Goal: Task Accomplishment & Management: Use online tool/utility

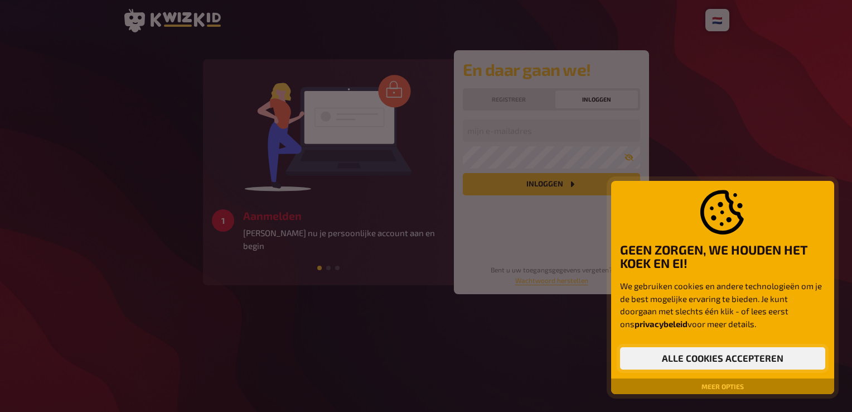
click at [698, 359] on button "Alle cookies accepteren" at bounding box center [722, 358] width 205 height 22
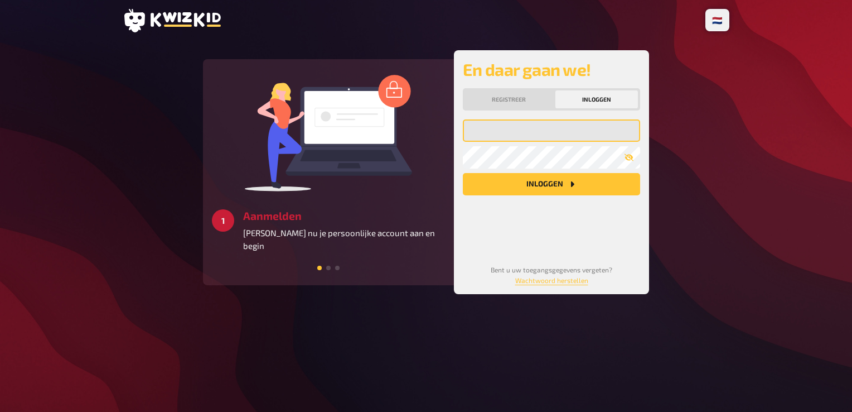
click at [569, 124] on input "email" at bounding box center [551, 130] width 177 height 22
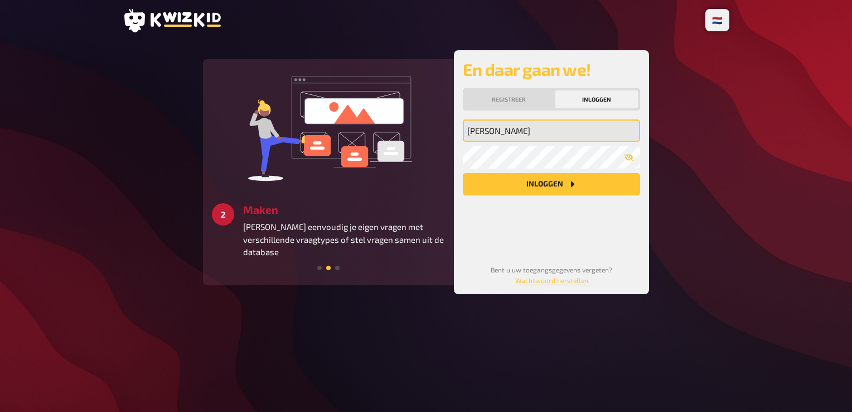
type input "[EMAIL_ADDRESS][DOMAIN_NAME]"
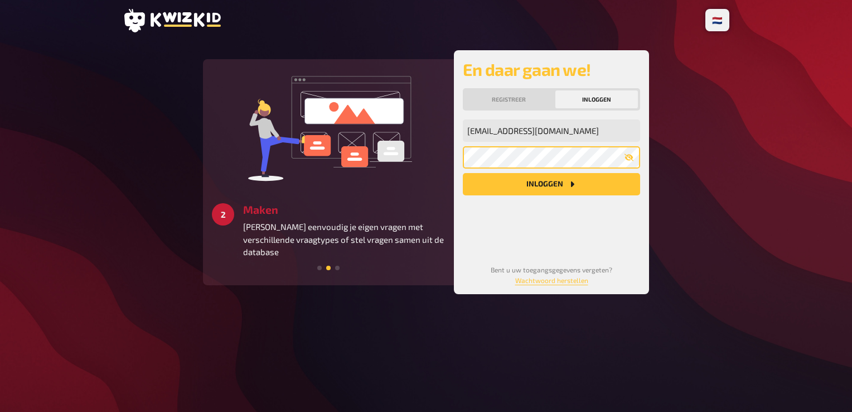
click at [463, 173] on button "Inloggen" at bounding box center [551, 184] width 177 height 22
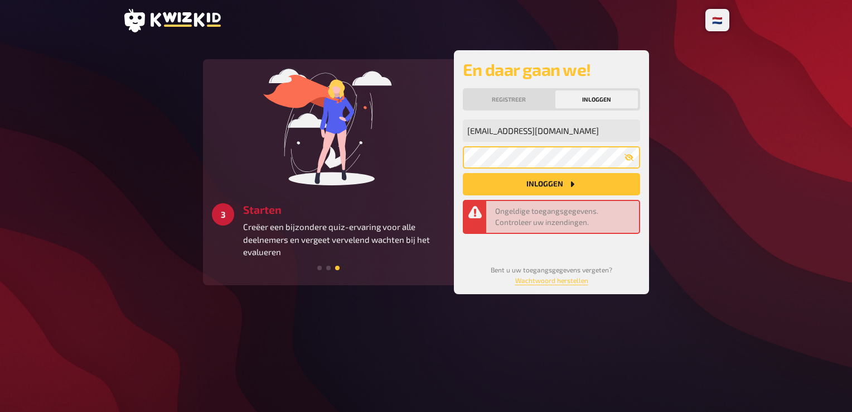
click at [463, 173] on button "Inloggen" at bounding box center [551, 184] width 177 height 22
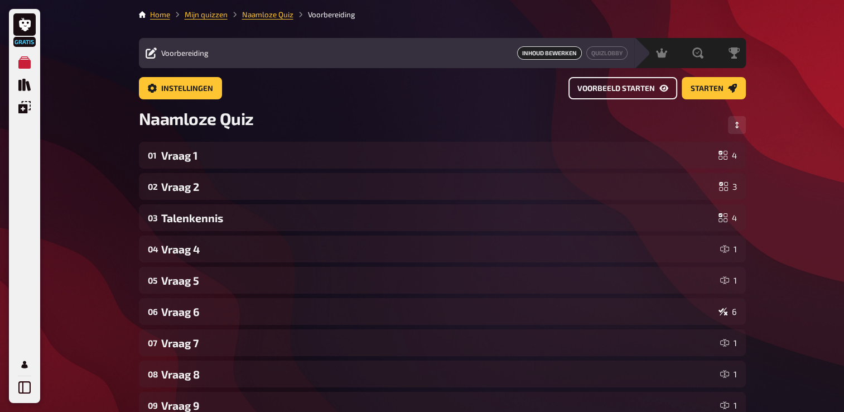
click at [638, 92] on span "Voorbeeld starten" at bounding box center [616, 89] width 78 height 8
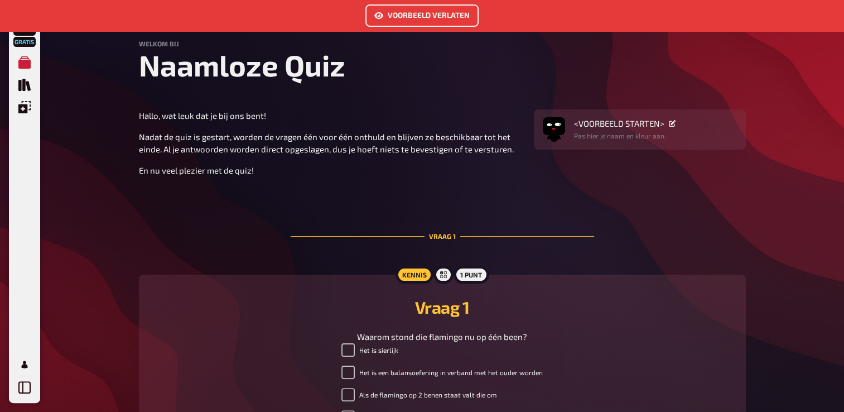
scroll to position [87, 0]
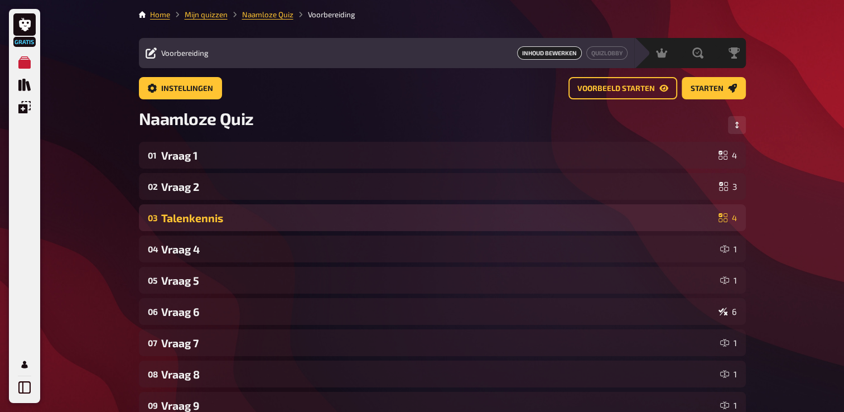
click at [482, 210] on div "03 Talenkennis 4" at bounding box center [442, 217] width 607 height 27
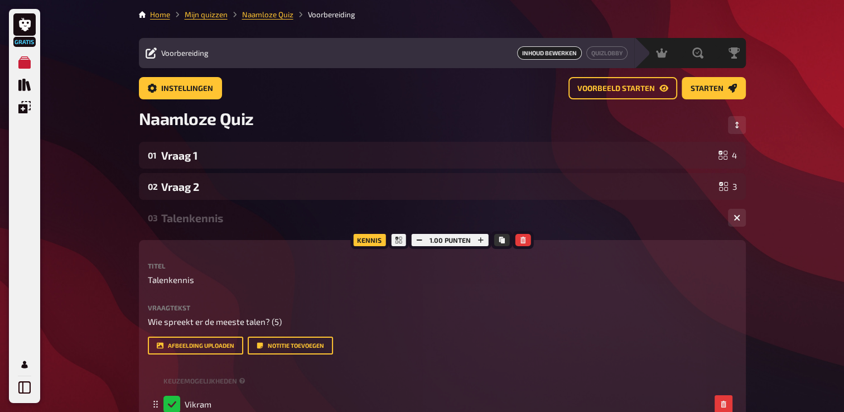
click at [622, 89] on span "Voorbeeld starten" at bounding box center [616, 89] width 78 height 8
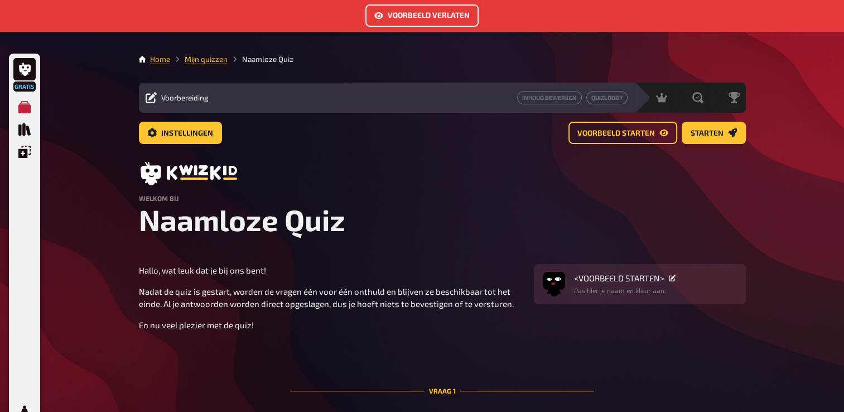
click at [426, 9] on button "Voorbeeld verlaten" at bounding box center [421, 15] width 113 height 22
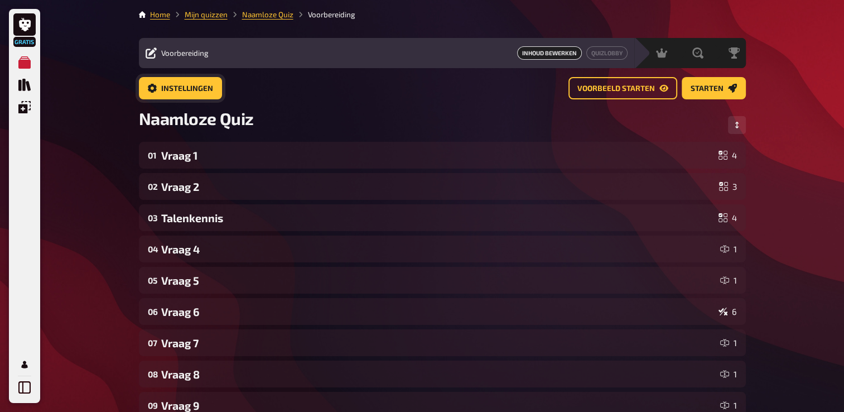
click at [210, 93] on button "Instellingen" at bounding box center [180, 88] width 83 height 22
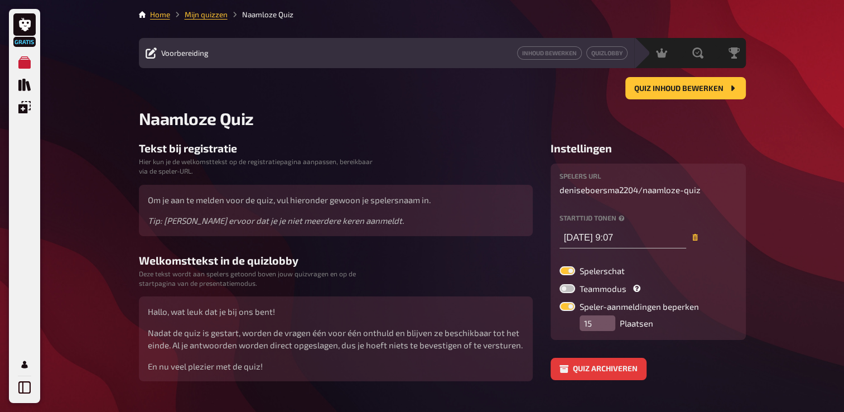
type input "[DATE] 9:07"
click at [649, 94] on button "Quiz inhoud bewerken" at bounding box center [685, 88] width 120 height 22
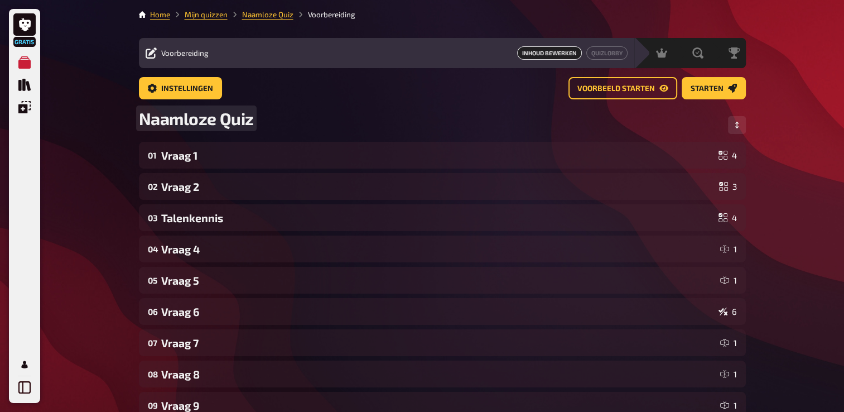
click at [228, 122] on span "Naamloze Quiz" at bounding box center [196, 118] width 115 height 20
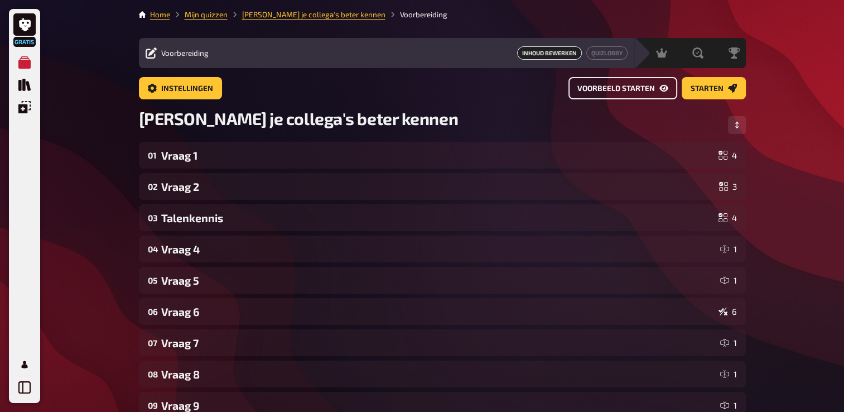
click at [589, 86] on span "Voorbeeld starten" at bounding box center [616, 89] width 78 height 8
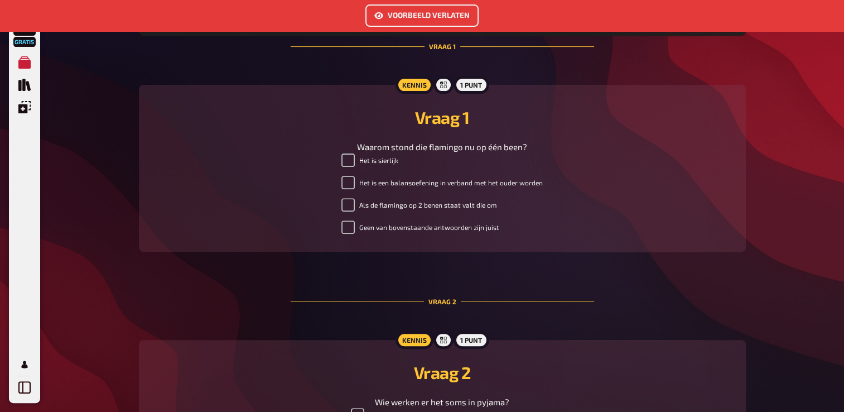
scroll to position [361, 0]
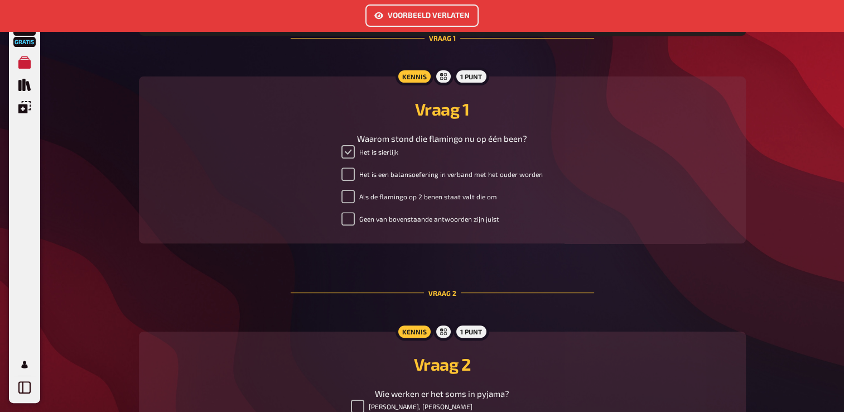
click at [351, 156] on input "Het is sierlijk" at bounding box center [347, 151] width 13 height 13
checkbox input "false"
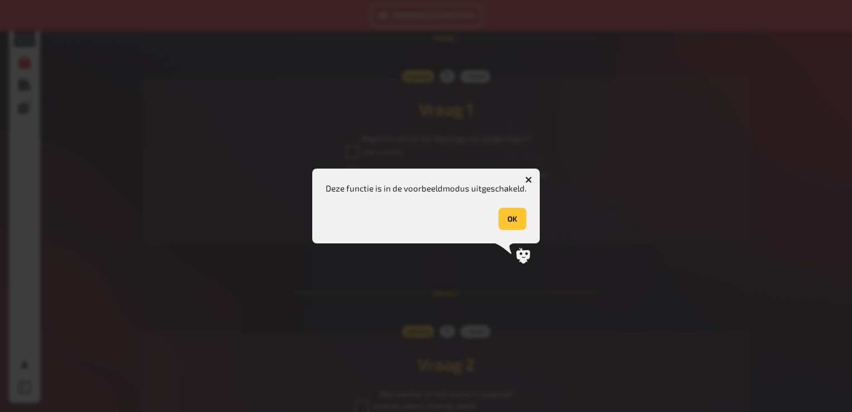
click at [518, 226] on button "OK" at bounding box center [513, 219] width 28 height 22
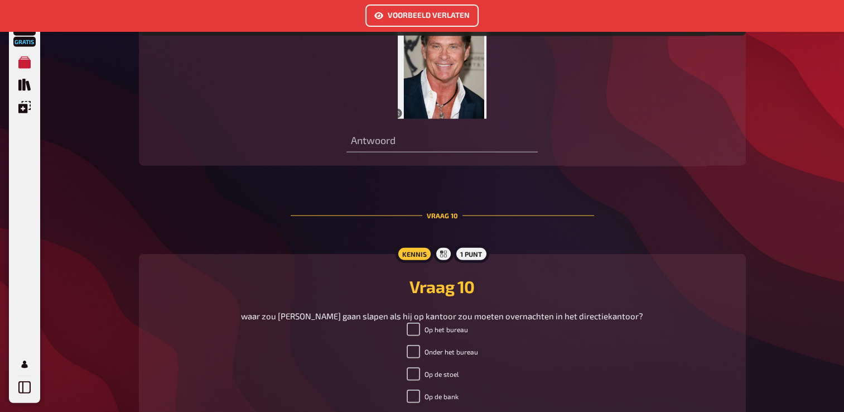
scroll to position [2661, 0]
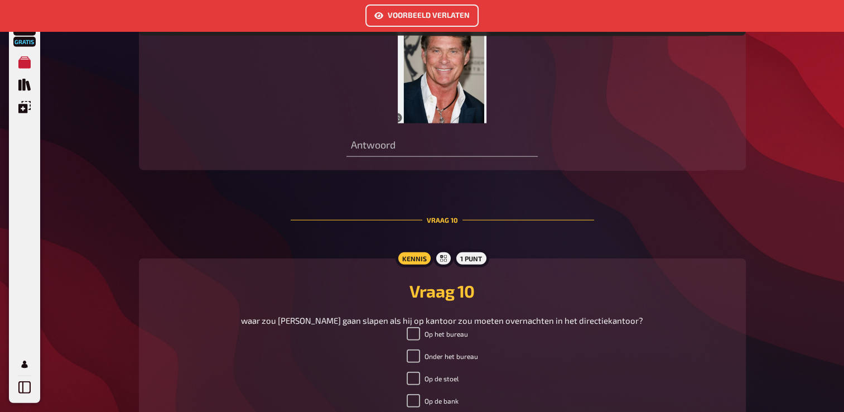
click at [449, 17] on button "Voorbeeld verlaten" at bounding box center [421, 15] width 113 height 22
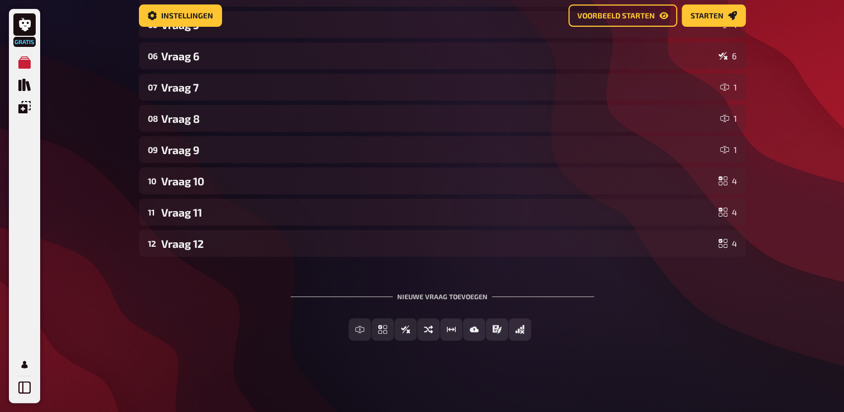
scroll to position [45, 0]
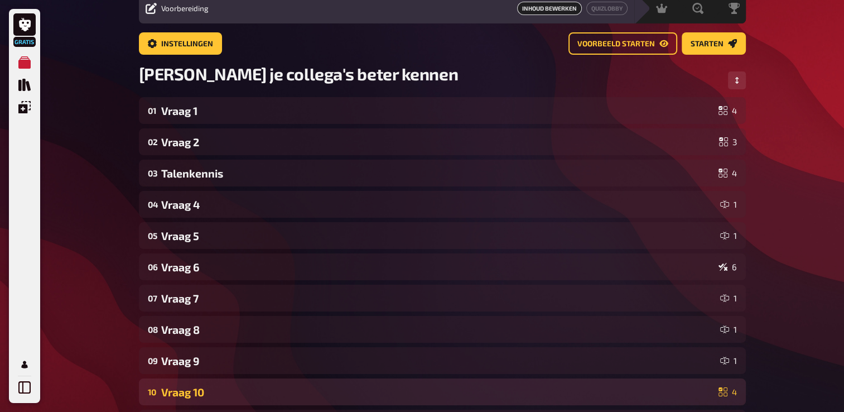
click at [284, 394] on div "Vraag 10" at bounding box center [437, 391] width 553 height 13
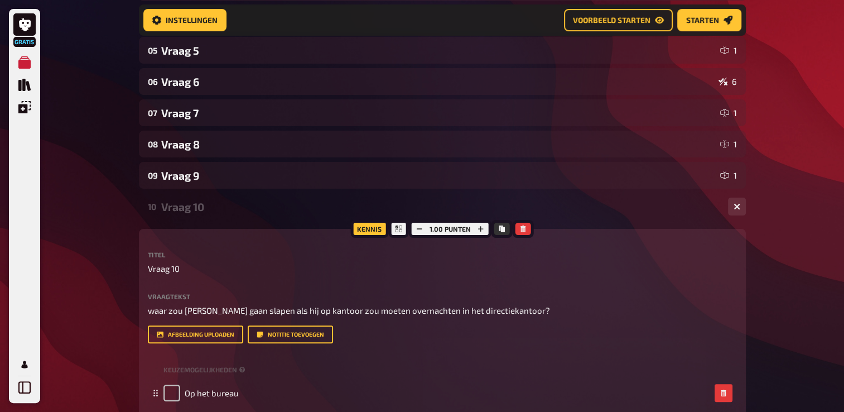
scroll to position [241, 0]
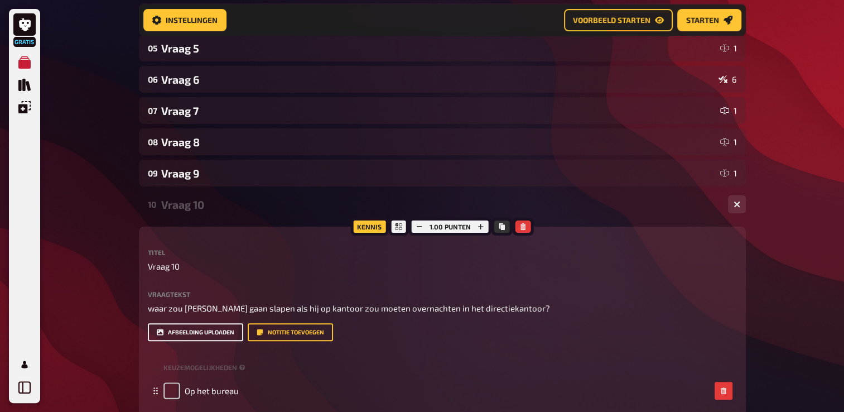
click at [197, 333] on button "Afbeelding uploaden" at bounding box center [195, 332] width 95 height 18
click at [216, 327] on button "Afbeelding uploaden" at bounding box center [195, 332] width 95 height 18
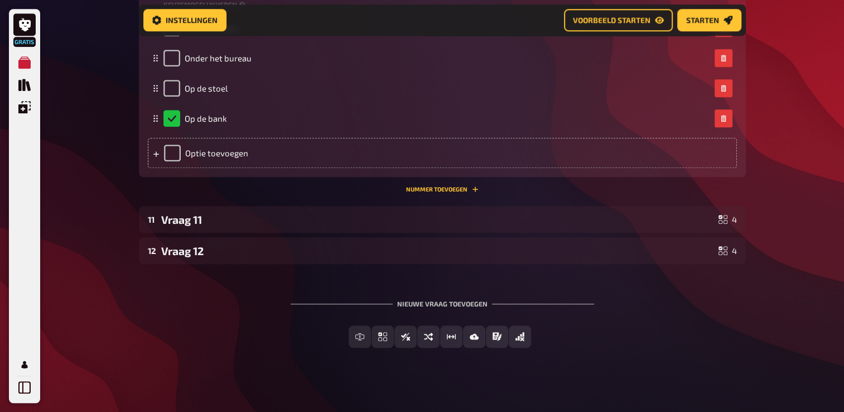
scroll to position [944, 0]
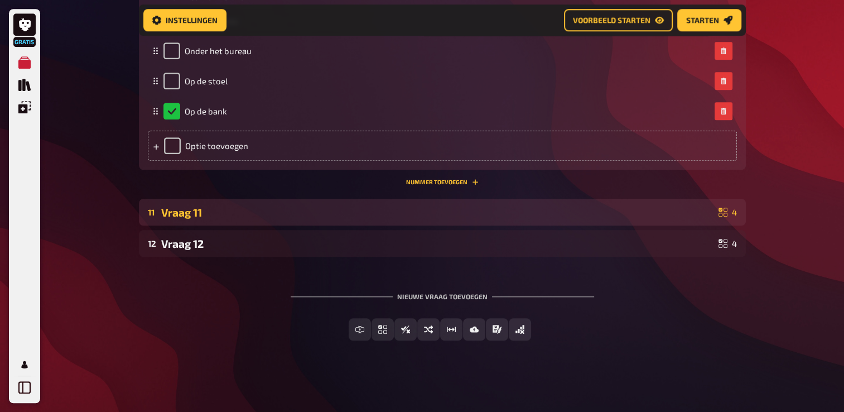
click at [624, 210] on div "Vraag 11" at bounding box center [437, 212] width 553 height 13
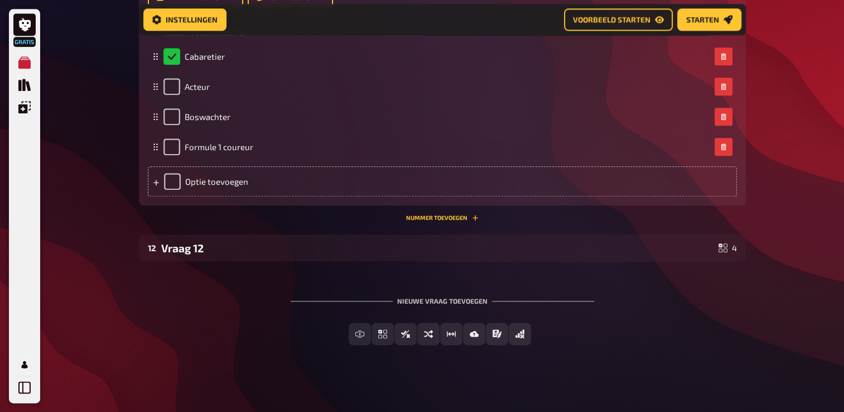
scroll to position [1290, 0]
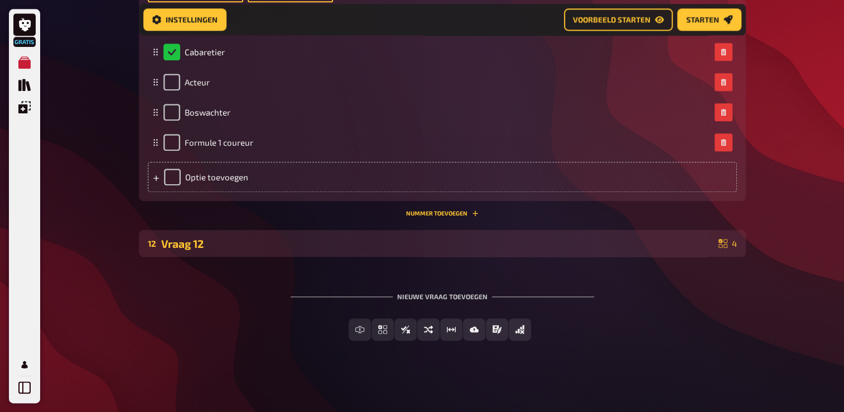
click at [639, 243] on div "Vraag 12" at bounding box center [437, 243] width 553 height 13
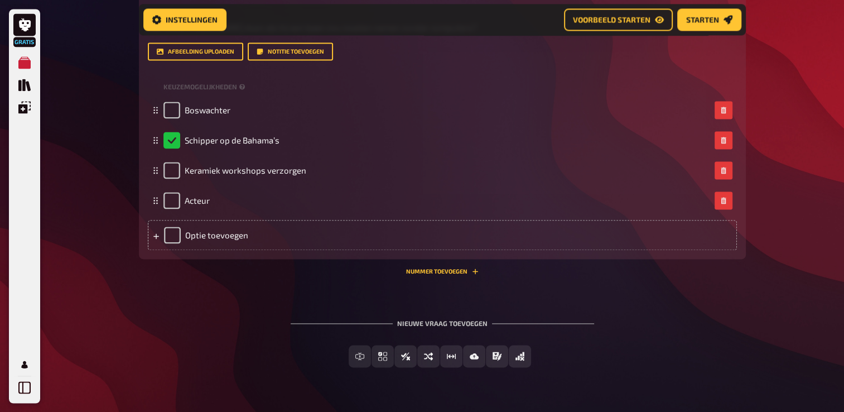
scroll to position [1636, 0]
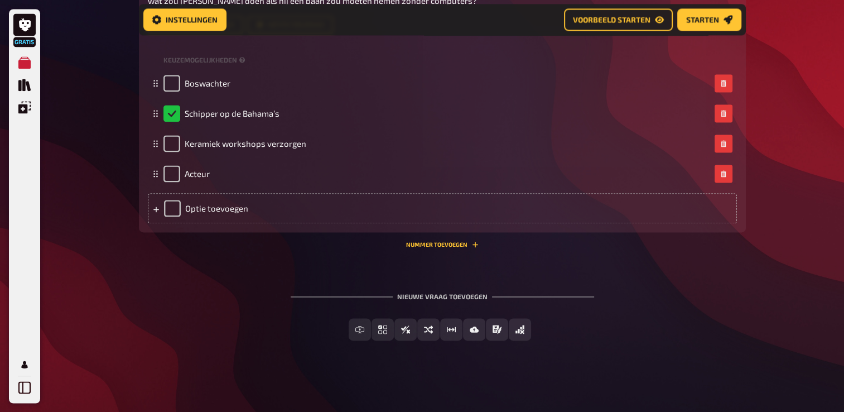
click at [450, 297] on div "Nieuwe vraag toevoegen" at bounding box center [442, 291] width 303 height 35
click at [703, 26] on button "Starten" at bounding box center [709, 20] width 64 height 22
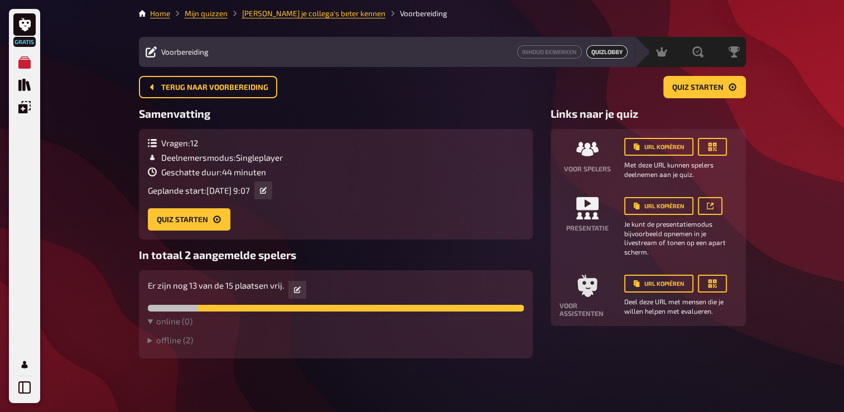
scroll to position [2, 0]
click at [302, 285] on button "button" at bounding box center [297, 290] width 18 height 18
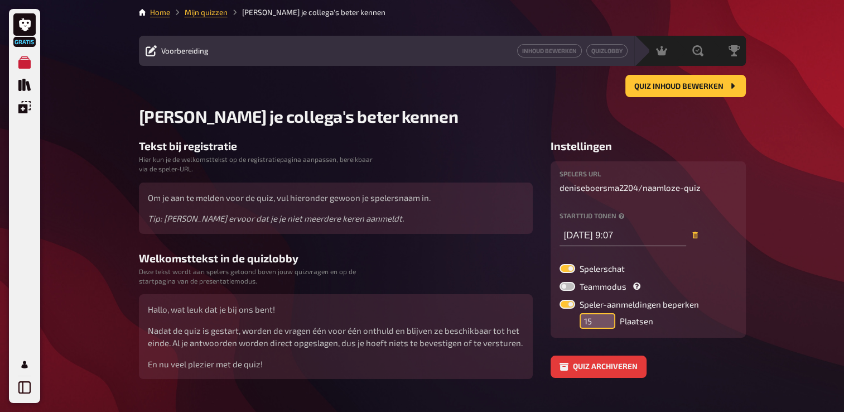
type input "[DATE] 9:07"
type input "14"
click at [604, 325] on input "14" at bounding box center [598, 321] width 36 height 16
type input "[DATE] 9:07"
type input "15"
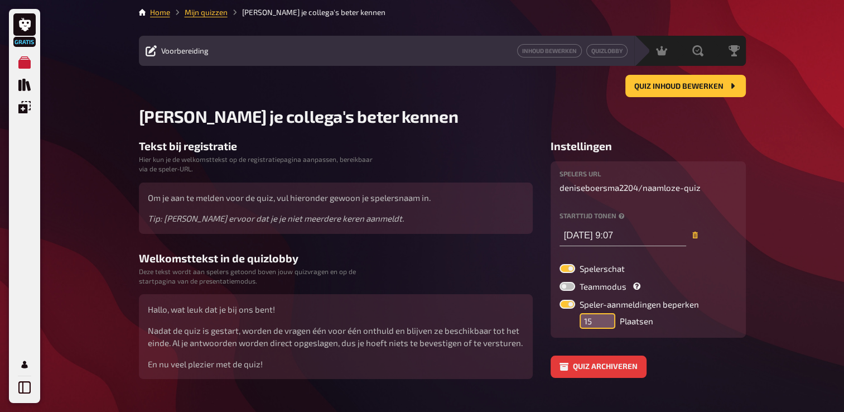
click at [607, 314] on input "15" at bounding box center [598, 321] width 36 height 16
type input "[DATE] 9:07"
type input "16"
type input "[DATE] 9:07"
type input "16"
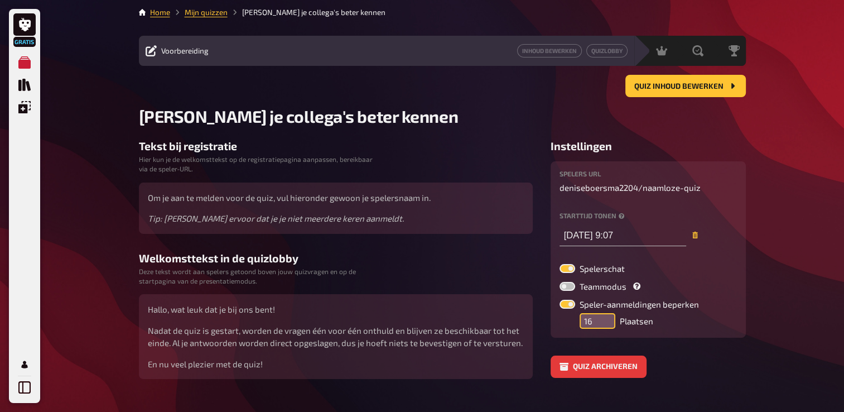
click at [607, 314] on input "16" at bounding box center [598, 321] width 36 height 16
type input "[DATE] 9:07"
type input "17"
click at [607, 314] on input "17" at bounding box center [598, 321] width 36 height 16
type input "[DATE] 9:07"
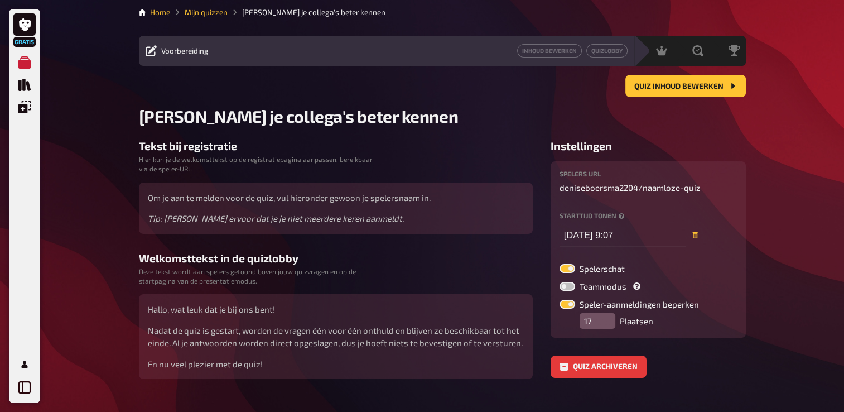
click at [732, 140] on h3 "Instellingen" at bounding box center [648, 145] width 195 height 13
click at [799, 284] on div "Gratis Mijn quizzen Quizcollectie Overlays Mijn profiel Home Mijn quizzen Leer …" at bounding box center [422, 215] width 844 height 435
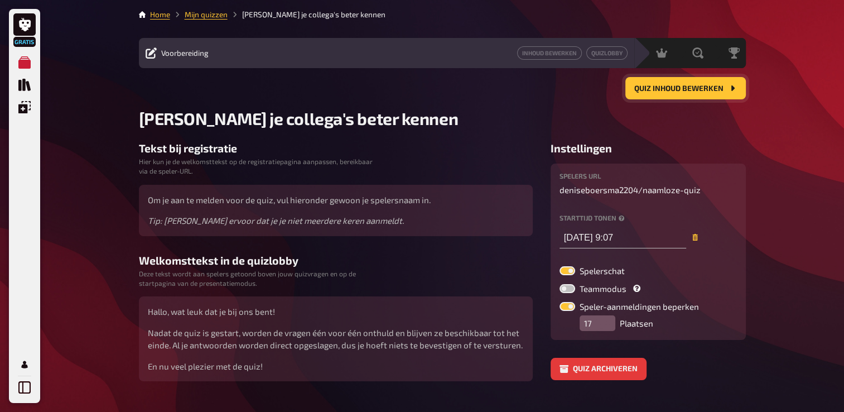
click at [696, 92] on span "Quiz inhoud bewerken" at bounding box center [678, 89] width 89 height 8
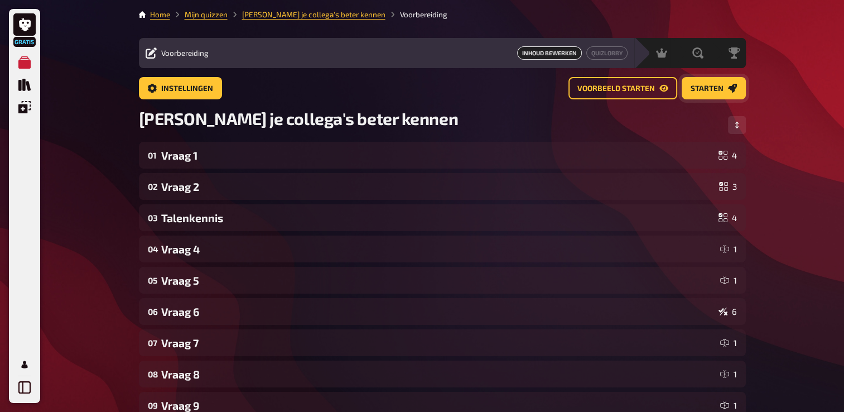
click at [702, 85] on span "Starten" at bounding box center [707, 89] width 33 height 8
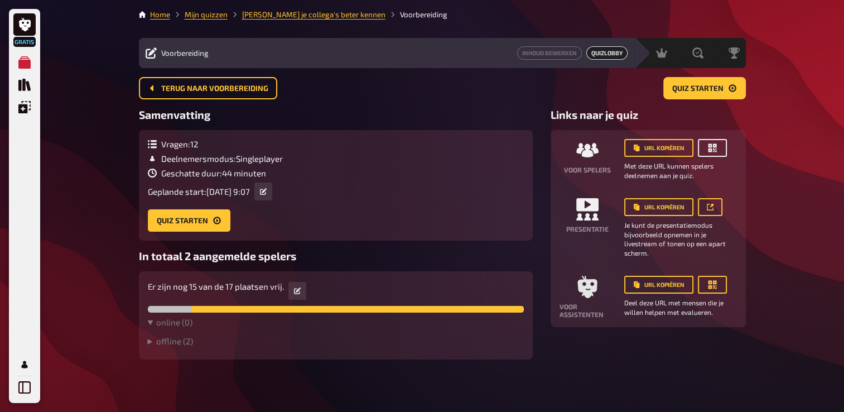
click at [713, 149] on icon "button" at bounding box center [712, 147] width 11 height 11
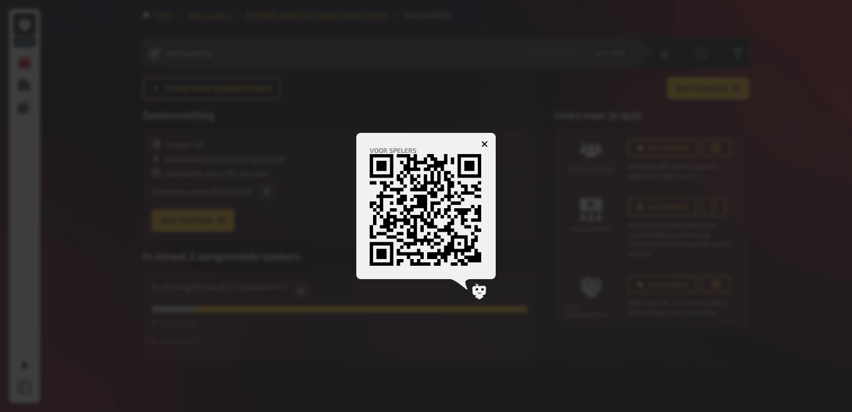
click at [484, 144] on icon "button" at bounding box center [485, 143] width 11 height 11
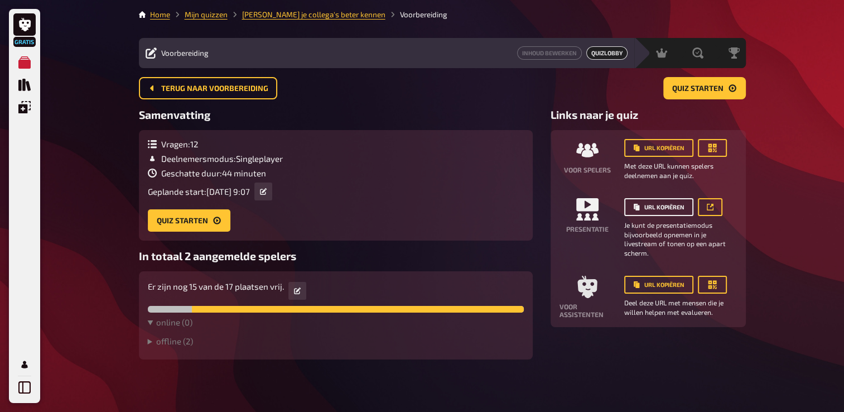
click at [659, 211] on button "URL kopiëren" at bounding box center [658, 207] width 69 height 18
click at [180, 220] on button "Quiz starten" at bounding box center [189, 220] width 83 height 22
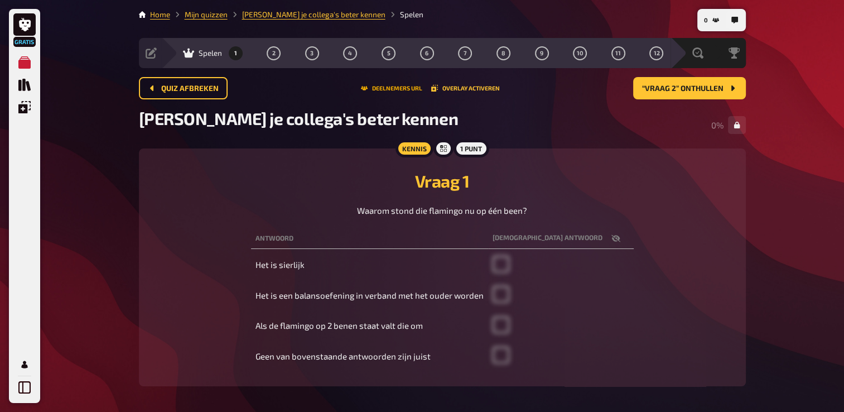
click at [390, 88] on button "Deelnemers URL" at bounding box center [391, 88] width 61 height 7
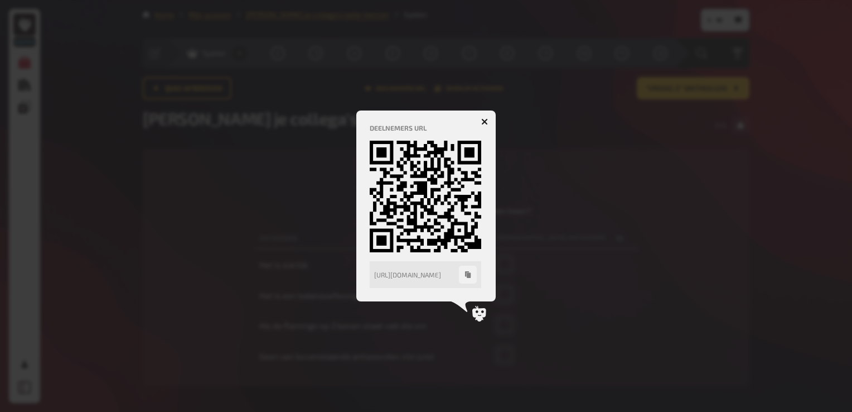
click at [484, 123] on icon "button" at bounding box center [485, 121] width 11 height 11
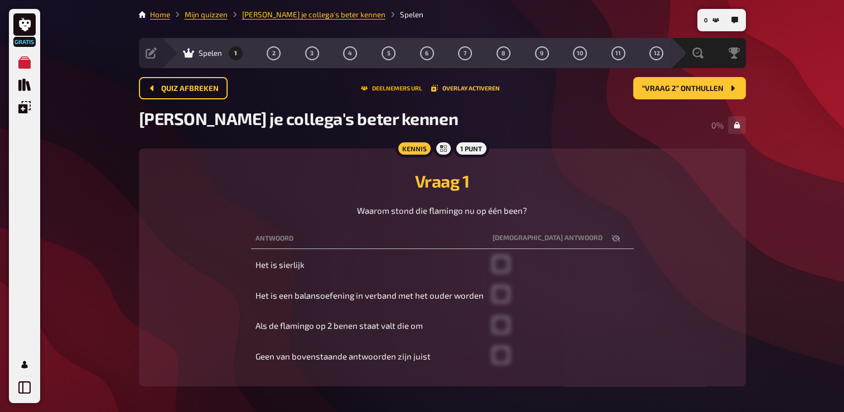
click at [394, 90] on button "Deelnemers URL" at bounding box center [391, 88] width 61 height 7
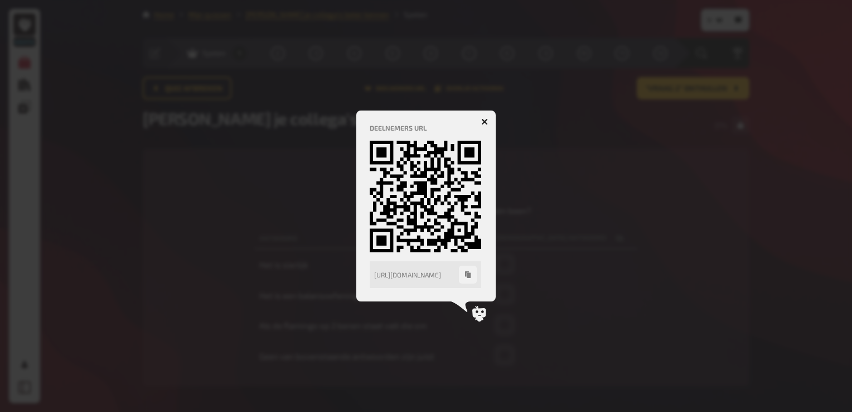
click at [470, 274] on icon "button" at bounding box center [468, 274] width 6 height 7
click at [482, 122] on icon "button" at bounding box center [484, 121] width 7 height 7
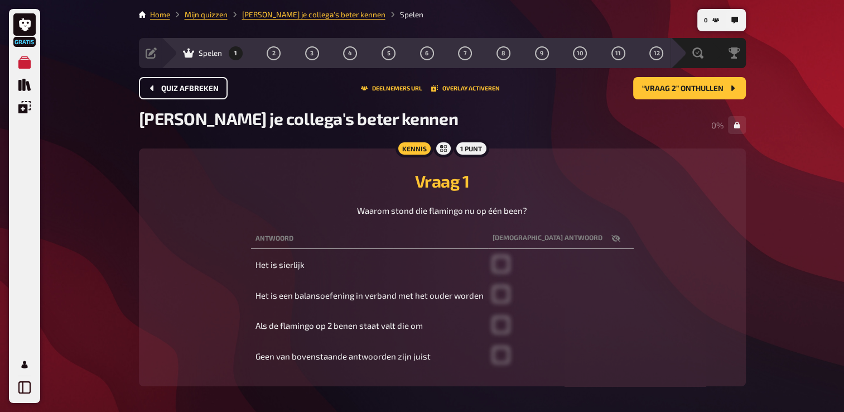
click at [175, 86] on span "Quiz afbreken" at bounding box center [189, 89] width 57 height 8
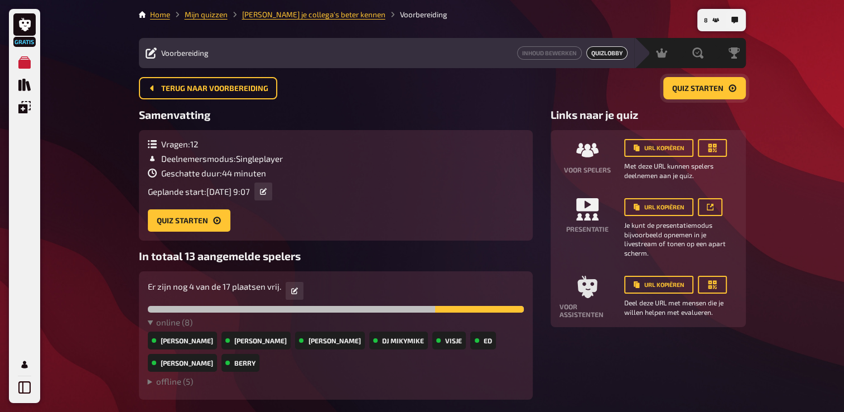
click at [698, 91] on span "Quiz starten" at bounding box center [697, 89] width 51 height 8
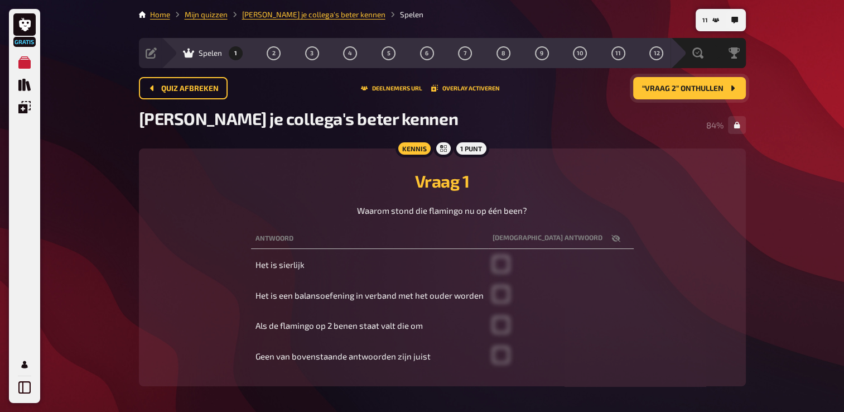
click at [712, 93] on button "“Vraag 2” onthullen" at bounding box center [689, 88] width 113 height 22
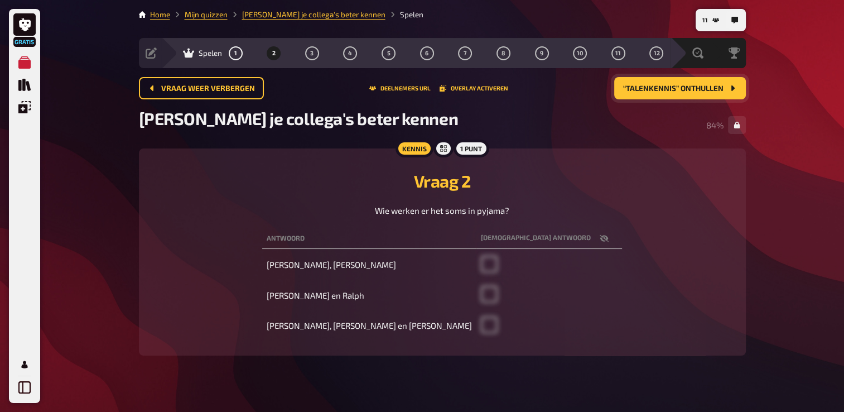
click at [712, 96] on button "“Talenkennis” onthullen" at bounding box center [680, 88] width 132 height 22
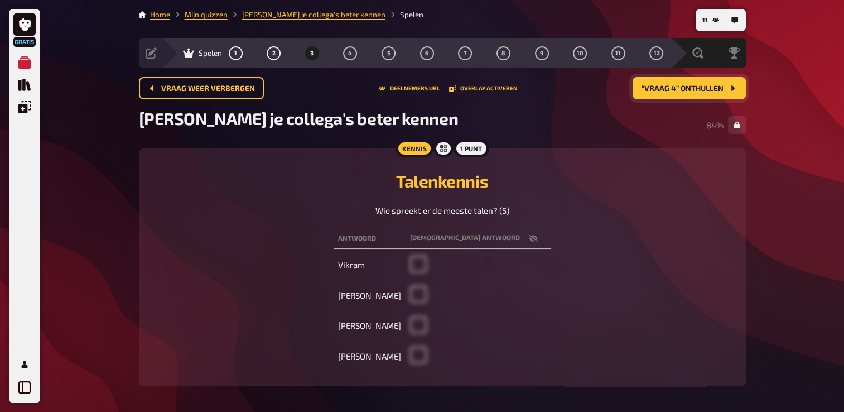
click at [712, 96] on button "“Vraag 4” onthullen" at bounding box center [689, 88] width 113 height 22
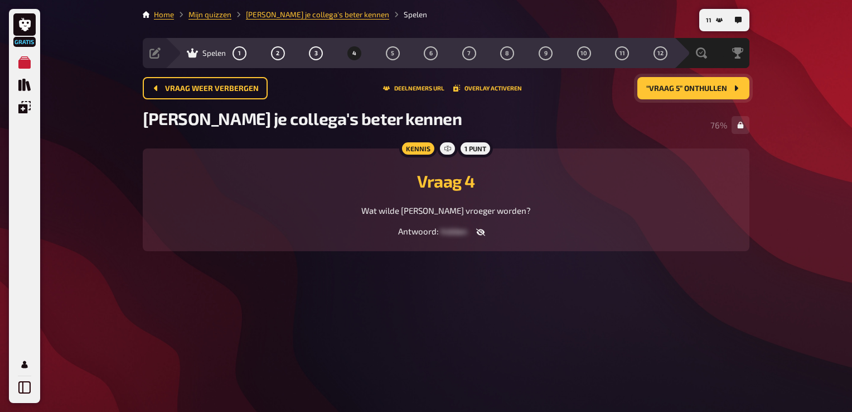
click at [711, 96] on button "“Vraag 5” onthullen" at bounding box center [694, 88] width 112 height 22
click at [711, 96] on button "“Vraag 6” onthullen" at bounding box center [693, 88] width 113 height 22
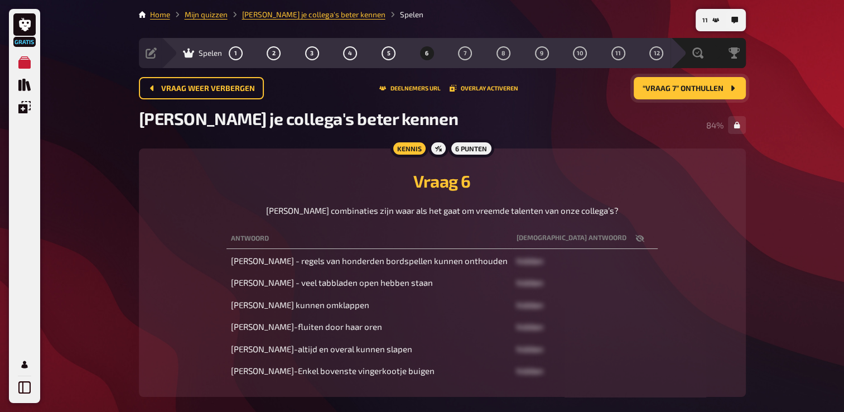
click at [712, 96] on button "“Vraag 7” onthullen" at bounding box center [690, 88] width 112 height 22
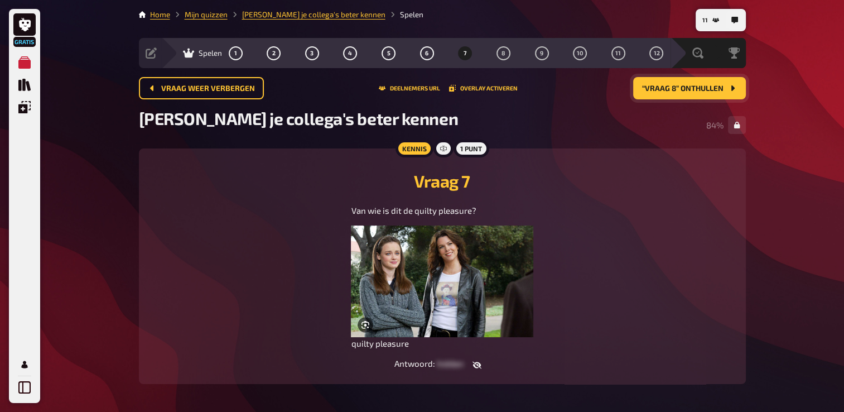
click at [712, 96] on button "“Vraag 8” onthullen" at bounding box center [689, 88] width 113 height 22
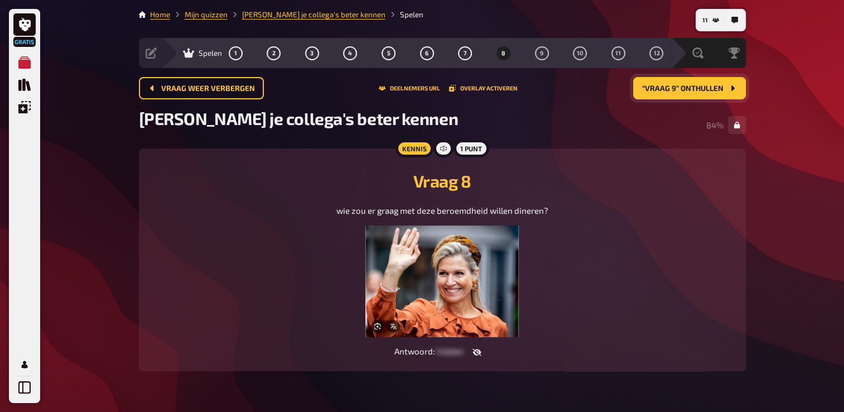
click at [712, 97] on button "“Vraag 9” onthullen" at bounding box center [689, 88] width 113 height 22
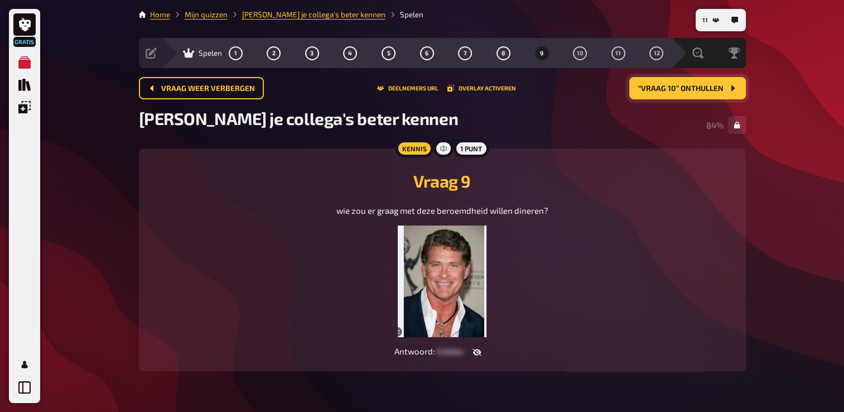
click at [712, 97] on button "“Vraag 10” onthullen" at bounding box center [687, 88] width 117 height 22
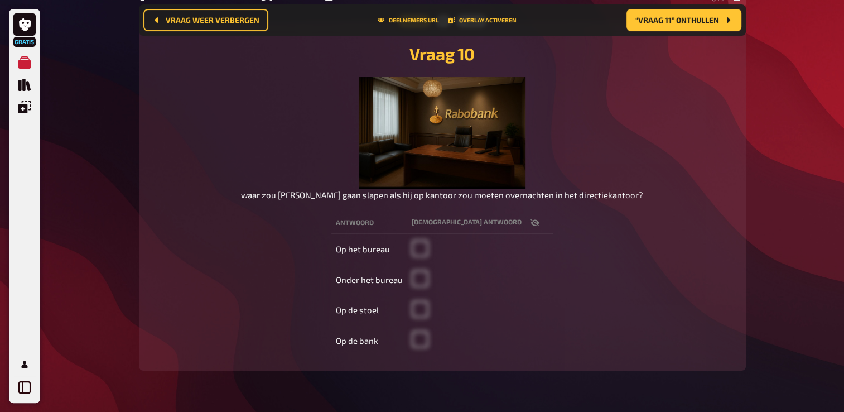
scroll to position [137, 0]
click at [717, 20] on span "“Vraag 11” onthullen" at bounding box center [677, 20] width 84 height 8
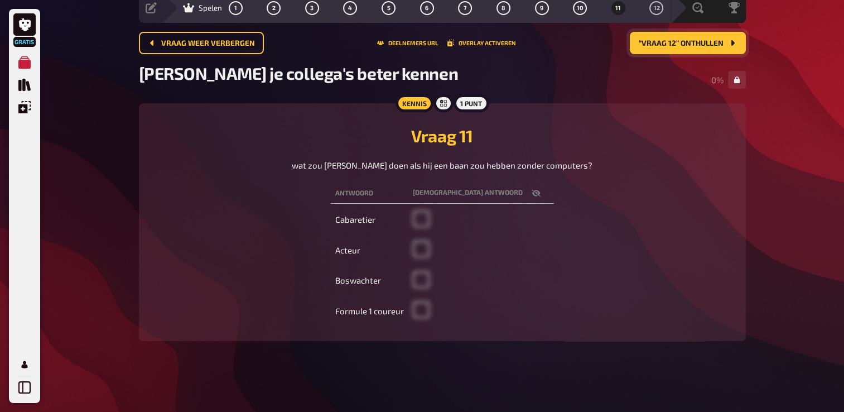
scroll to position [45, 0]
click at [723, 39] on button "“Vraag 12” onthullen" at bounding box center [688, 43] width 116 height 22
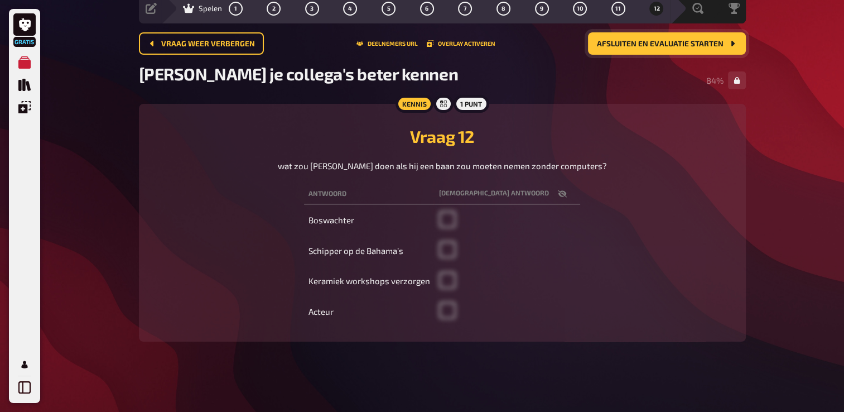
click at [721, 41] on span "Afsluiten en evaluatie starten" at bounding box center [660, 44] width 127 height 8
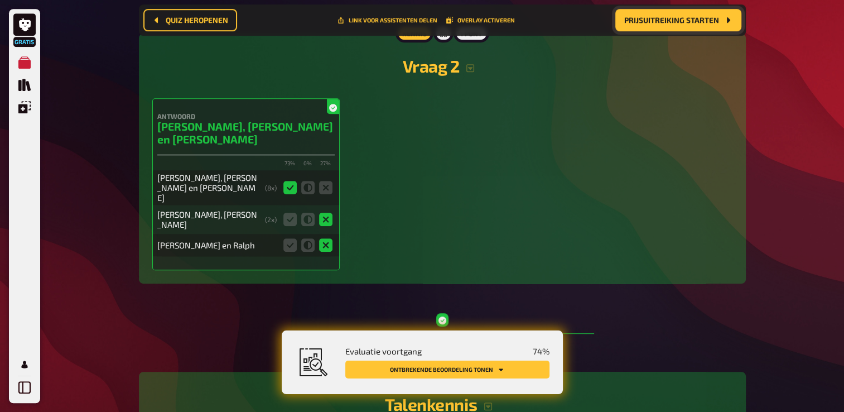
scroll to position [582, 0]
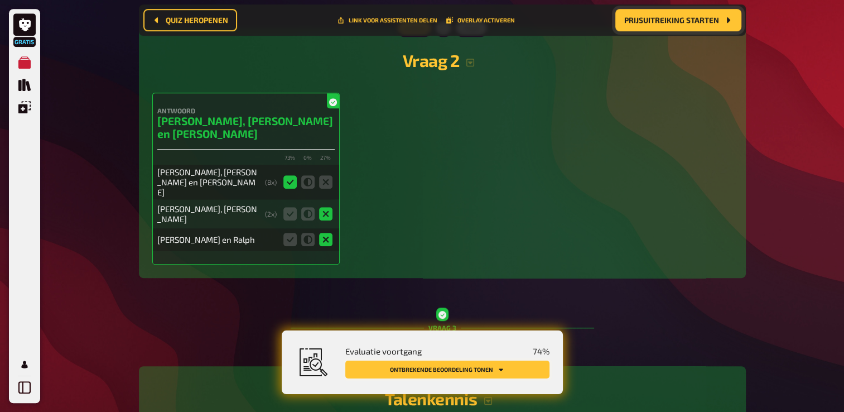
click at [485, 373] on button "Ontbrekende beoordeling tonen" at bounding box center [447, 369] width 204 height 18
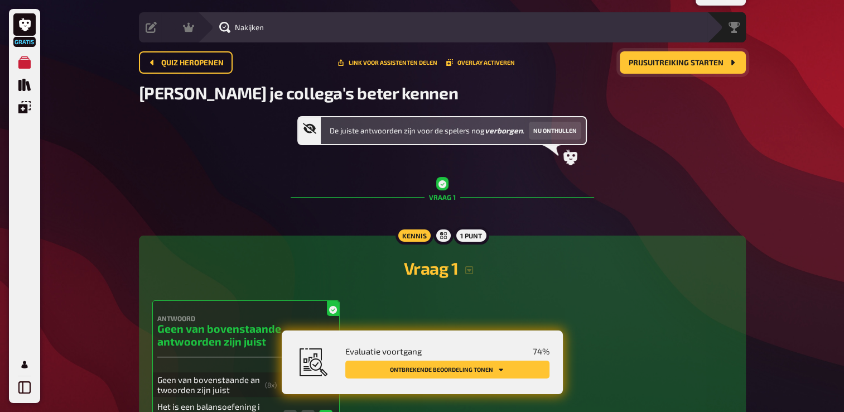
scroll to position [31, 0]
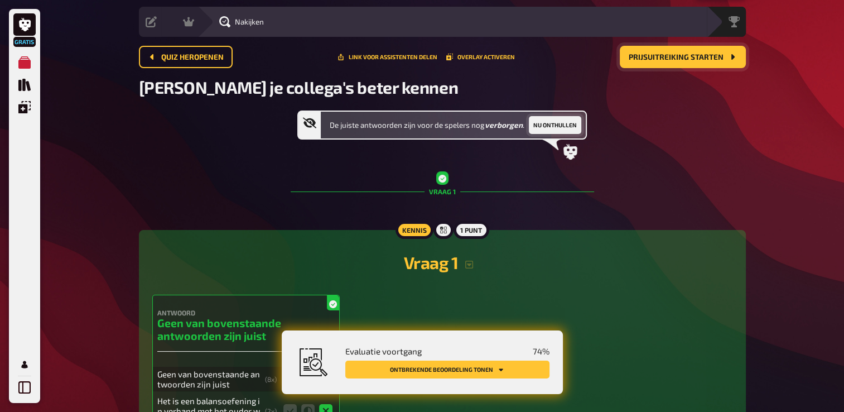
click at [569, 122] on button "Nu onthullen" at bounding box center [555, 125] width 52 height 18
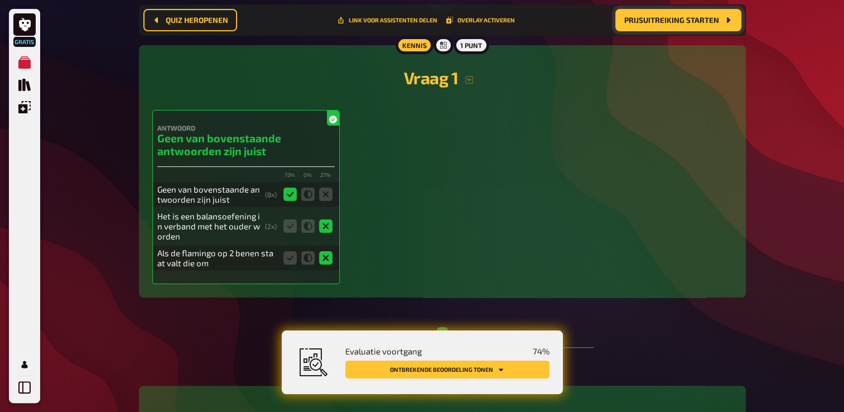
scroll to position [0, 0]
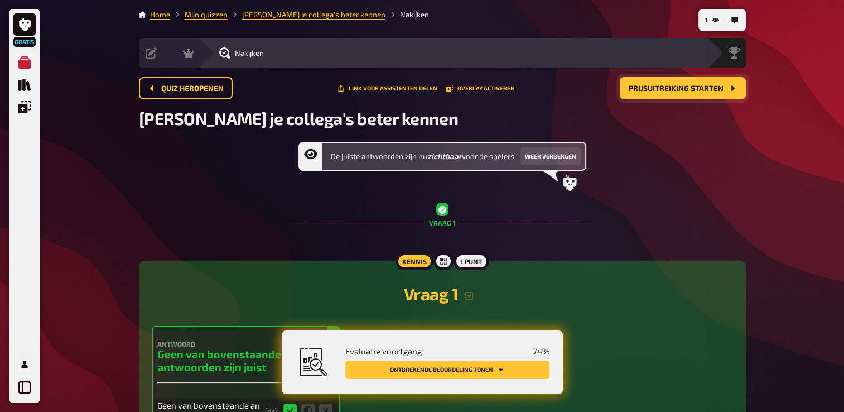
click at [692, 88] on span "Prijsuitreiking starten" at bounding box center [676, 89] width 95 height 8
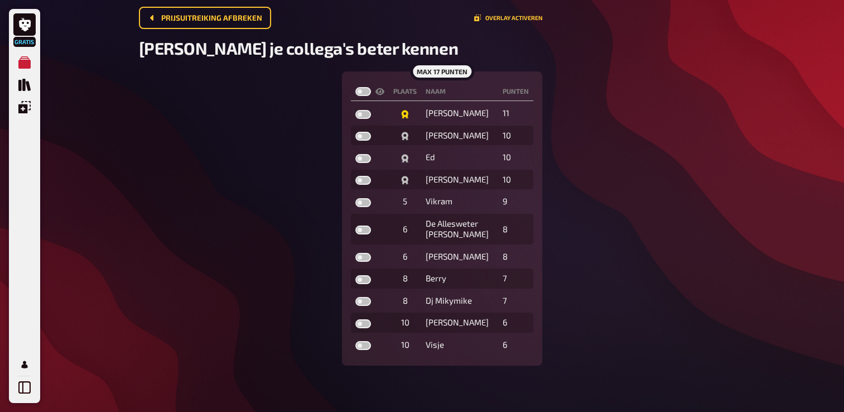
scroll to position [71, 0]
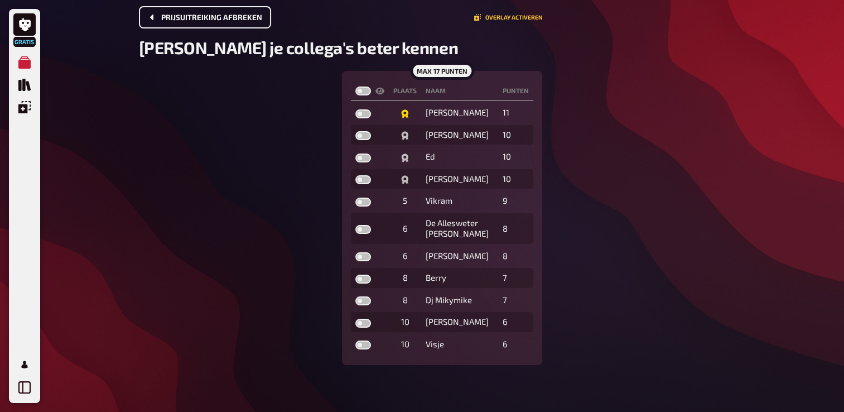
click at [232, 17] on span "Prijsuitreiking afbreken" at bounding box center [211, 18] width 101 height 8
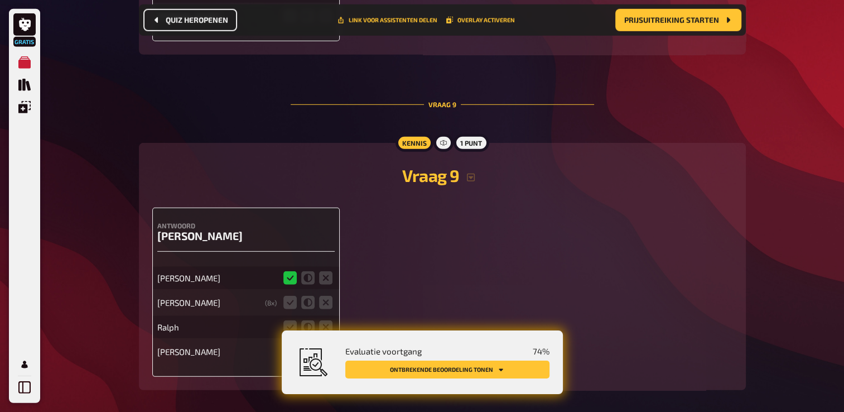
scroll to position [3182, 0]
click at [172, 23] on span "Quiz heropenen" at bounding box center [197, 20] width 62 height 8
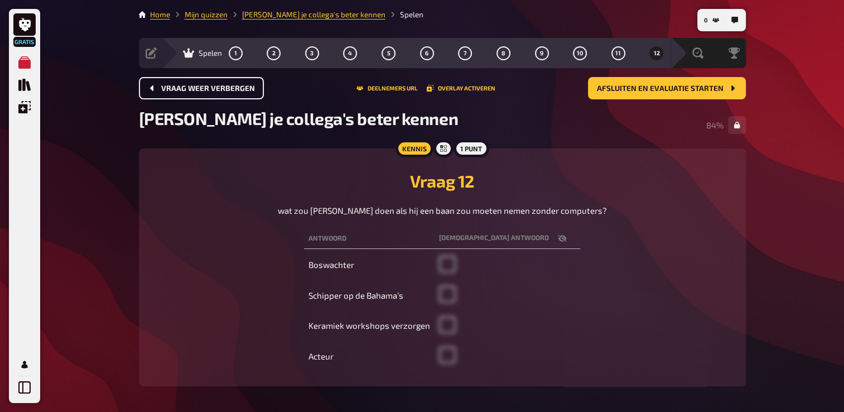
click at [460, 283] on td at bounding box center [508, 295] width 146 height 28
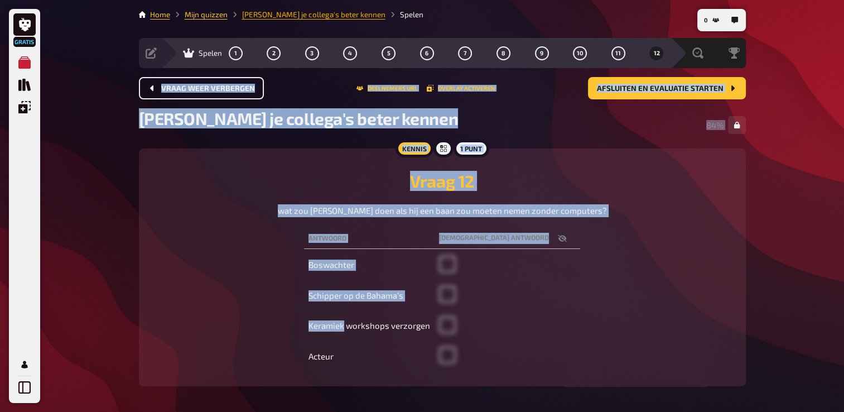
drag, startPoint x: 460, startPoint y: 283, endPoint x: 336, endPoint y: 12, distance: 297.3
click at [336, 12] on main "Home Mijn quizzen [PERSON_NAME] je collega's beter kennen Spelen Voorbereiding …" at bounding box center [442, 206] width 607 height 395
click at [235, 56] on button "1" at bounding box center [235, 53] width 18 height 18
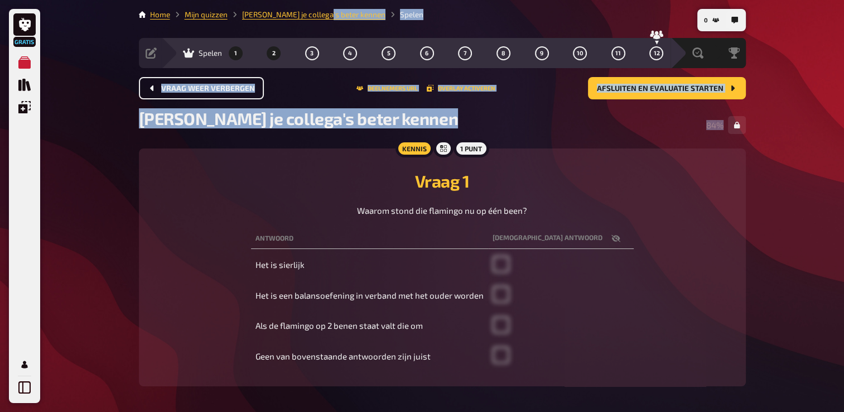
click at [272, 53] on span "2" at bounding box center [273, 53] width 3 height 6
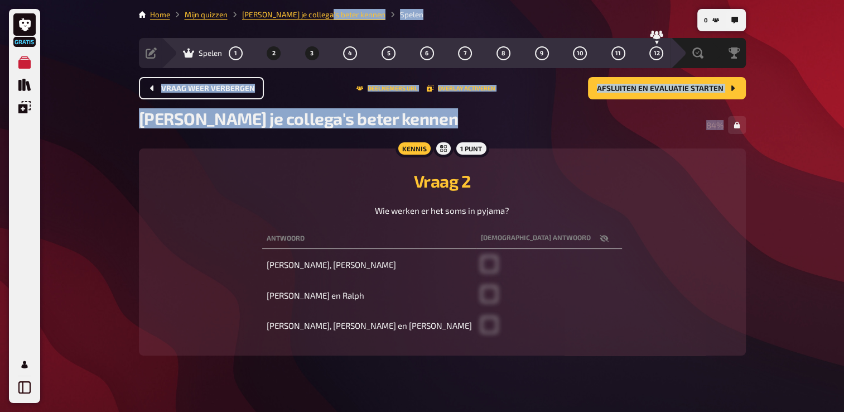
click at [311, 55] on span "3" at bounding box center [311, 53] width 3 height 6
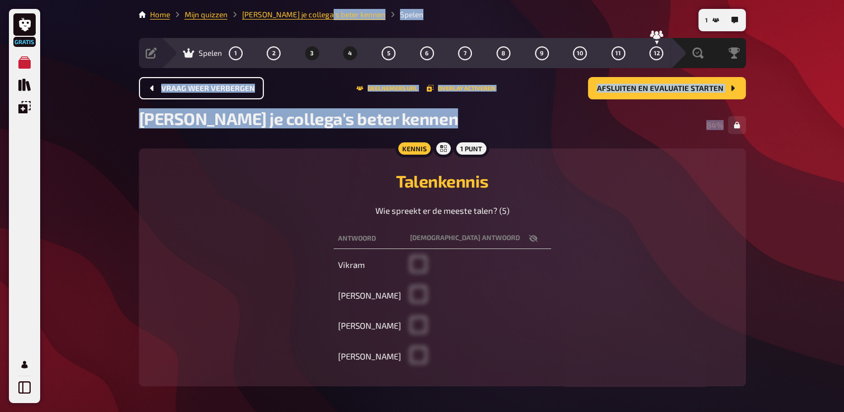
click at [348, 55] on span "4" at bounding box center [350, 53] width 4 height 6
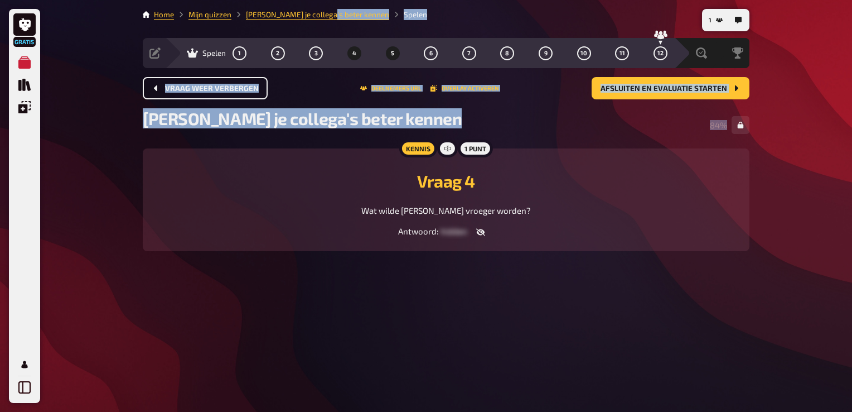
click at [393, 55] on span "5" at bounding box center [392, 53] width 3 height 6
click at [431, 57] on button "6" at bounding box center [431, 53] width 18 height 18
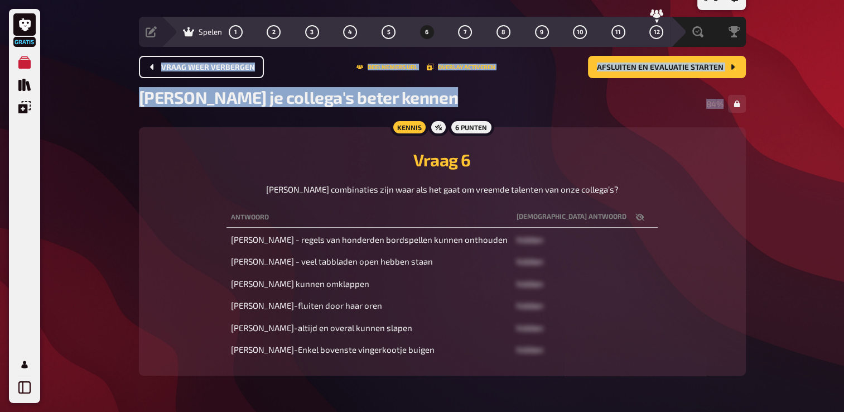
scroll to position [20, 0]
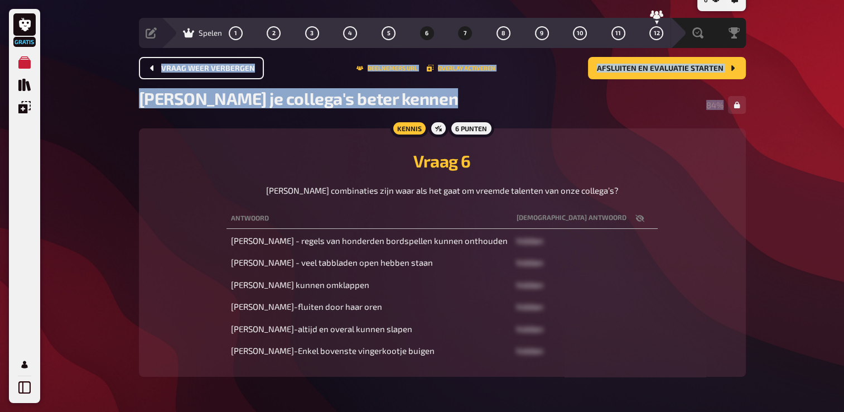
click at [464, 34] on span "7" at bounding box center [465, 33] width 3 height 6
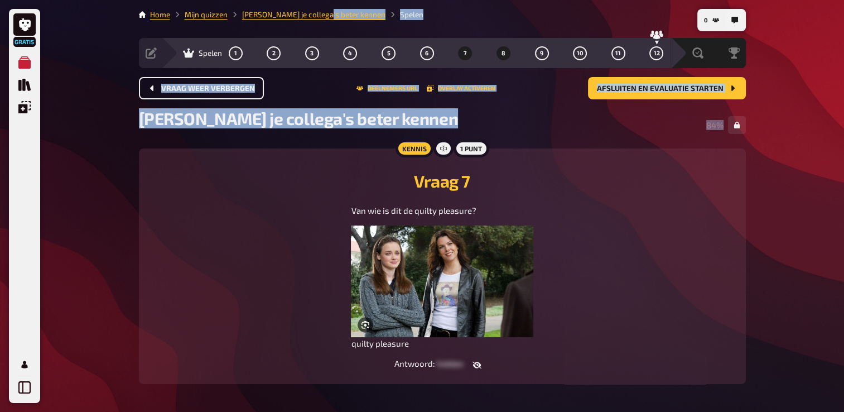
click at [503, 54] on span "8" at bounding box center [503, 53] width 4 height 6
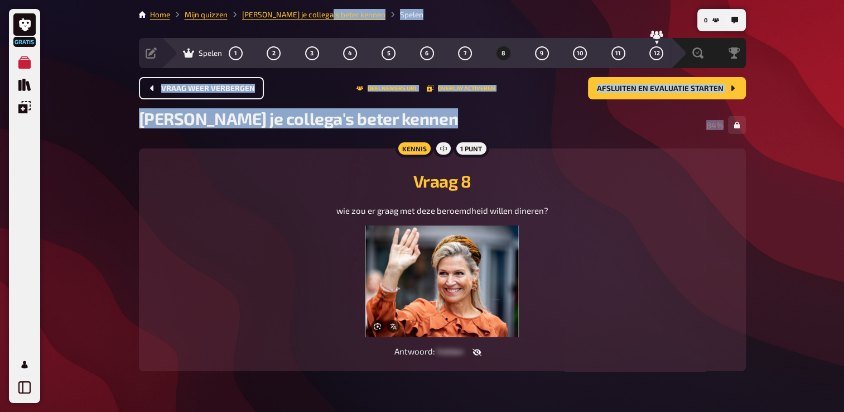
click at [532, 81] on div "Vraag weer verbergen Deelnemers URL Overlay activeren Afsluiten en evaluatie st…" at bounding box center [442, 88] width 607 height 22
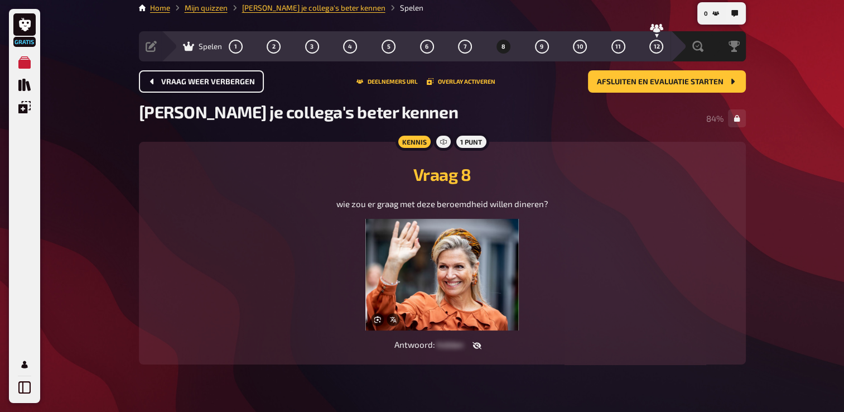
scroll to position [7, 0]
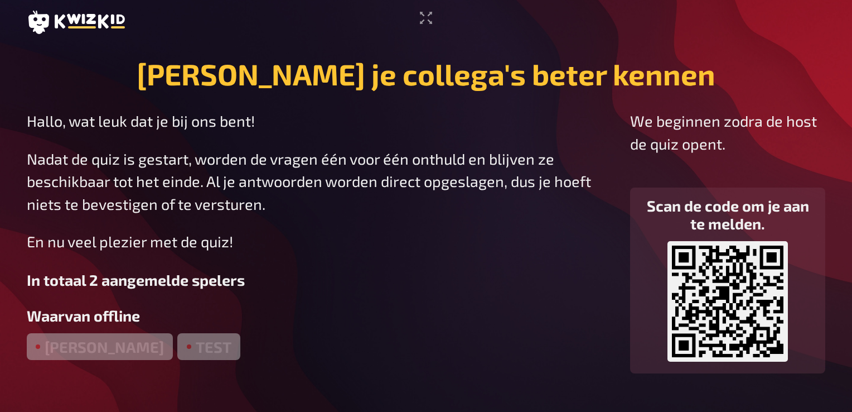
click at [833, 139] on div "Leer je collega's beter kennen Hallo, wat leuk dat je bij ons bent! Nadat de qu…" at bounding box center [426, 206] width 852 height 412
